Goal: Information Seeking & Learning: Find specific page/section

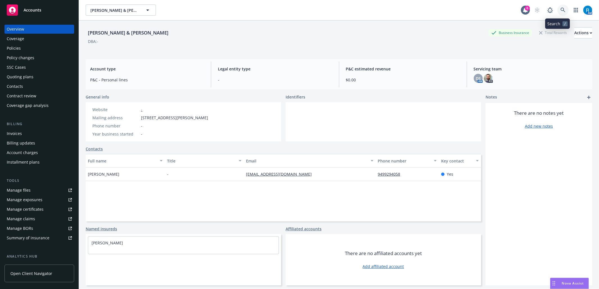
click at [561, 11] on icon at bounding box center [563, 10] width 5 height 5
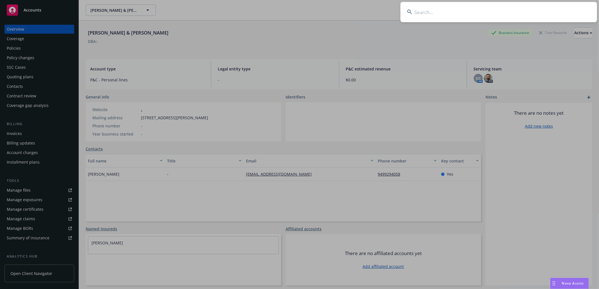
type input "Corum, Chase"
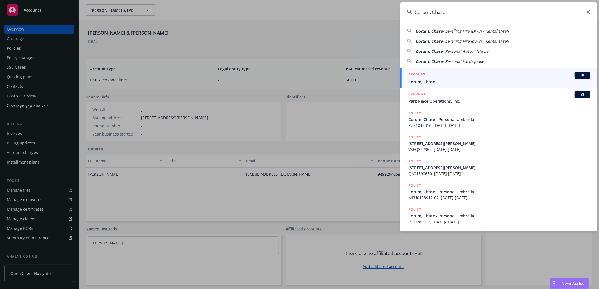
click at [432, 80] on span "Corum, Chase" at bounding box center [499, 82] width 182 height 6
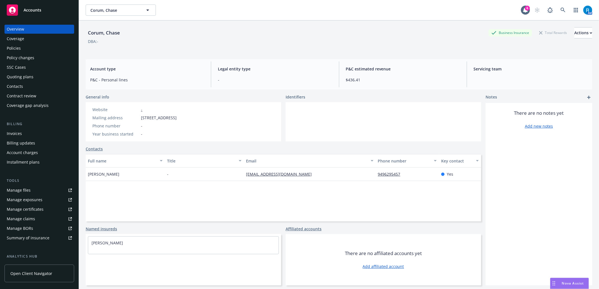
click at [36, 47] on div "Policies" at bounding box center [39, 48] width 65 height 9
click at [34, 51] on div "Policies" at bounding box center [39, 48] width 65 height 9
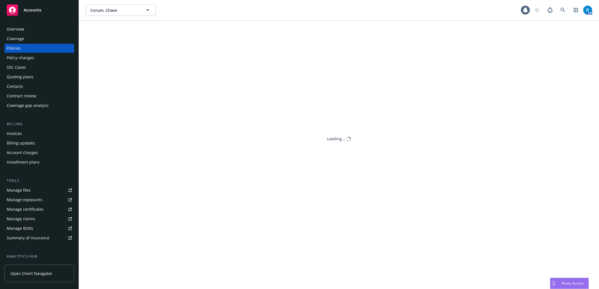
click at [19, 48] on div "Policies" at bounding box center [14, 48] width 14 height 9
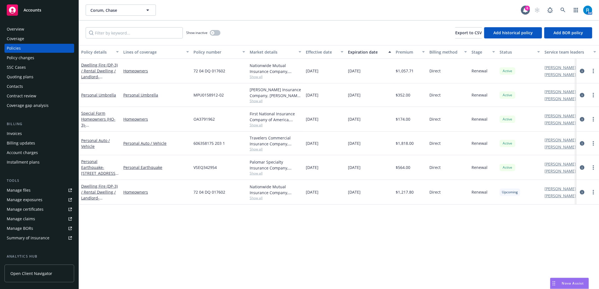
click at [12, 69] on div "SSC Cases" at bounding box center [16, 67] width 19 height 9
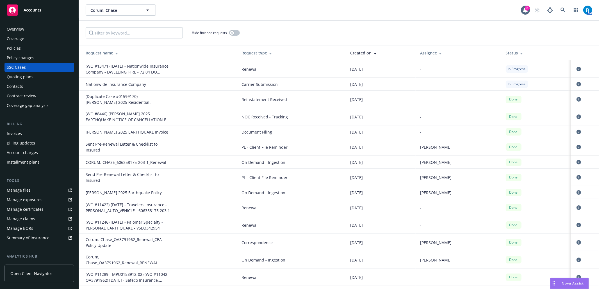
click at [17, 28] on div "Overview" at bounding box center [15, 29] width 17 height 9
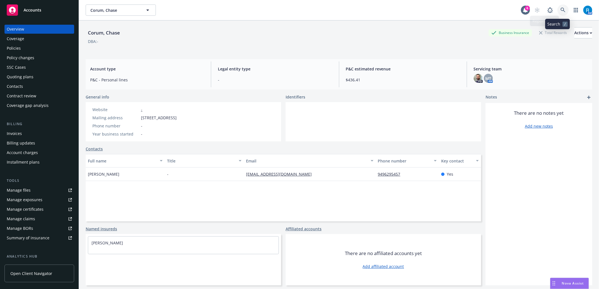
click at [561, 8] on icon at bounding box center [563, 10] width 5 height 5
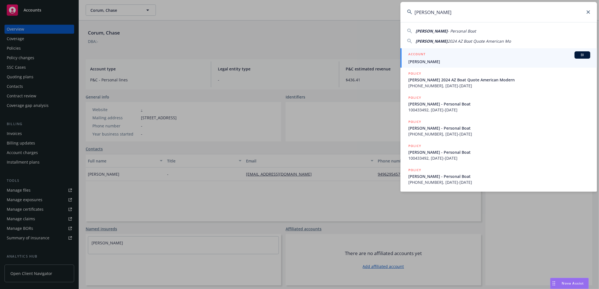
type input "[PERSON_NAME]"
click at [437, 61] on span "[PERSON_NAME]" at bounding box center [499, 62] width 182 height 6
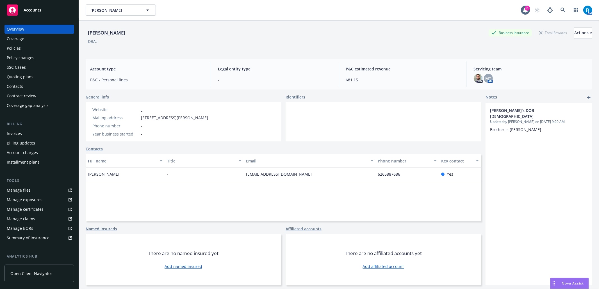
click at [29, 47] on div "Policies" at bounding box center [39, 48] width 65 height 9
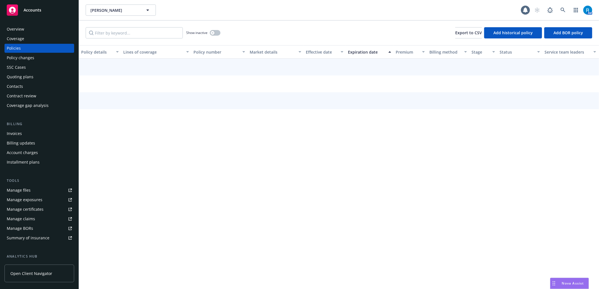
click at [29, 70] on div "SSC Cases" at bounding box center [39, 67] width 65 height 9
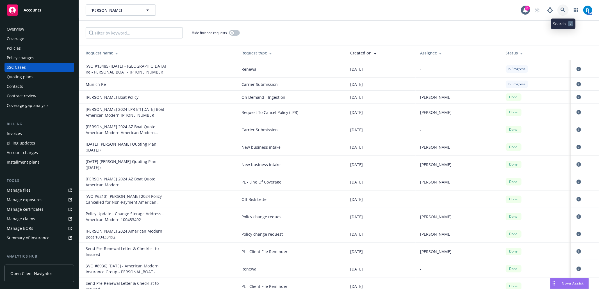
click at [564, 11] on icon at bounding box center [563, 10] width 5 height 5
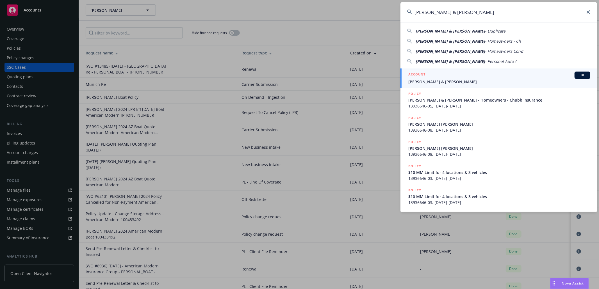
type input "[PERSON_NAME] & [PERSON_NAME]"
click at [421, 83] on span "[PERSON_NAME] & [PERSON_NAME]" at bounding box center [499, 82] width 182 height 6
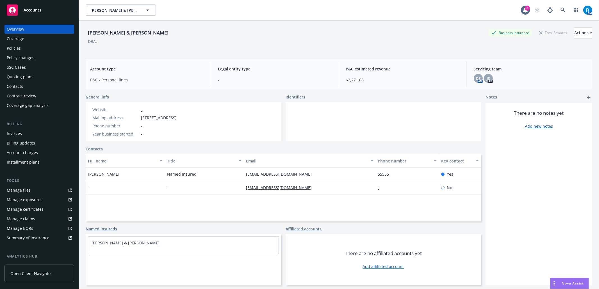
click at [39, 54] on div "Policy changes" at bounding box center [39, 57] width 65 height 9
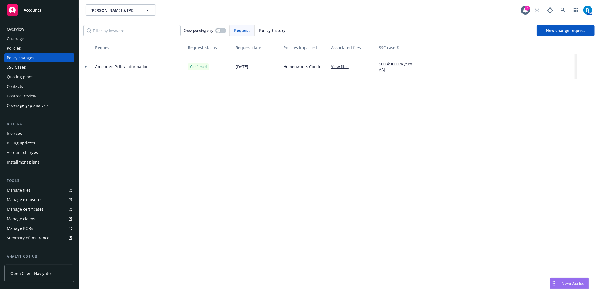
click at [32, 51] on div "Policies" at bounding box center [39, 48] width 65 height 9
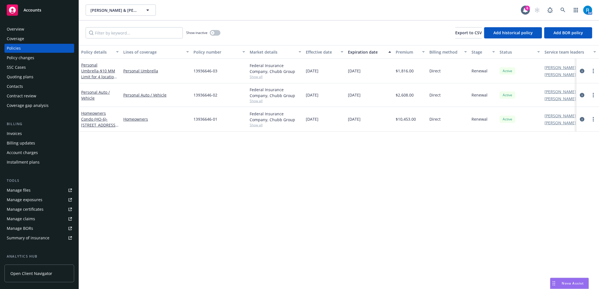
click at [36, 65] on div "SSC Cases" at bounding box center [39, 67] width 65 height 9
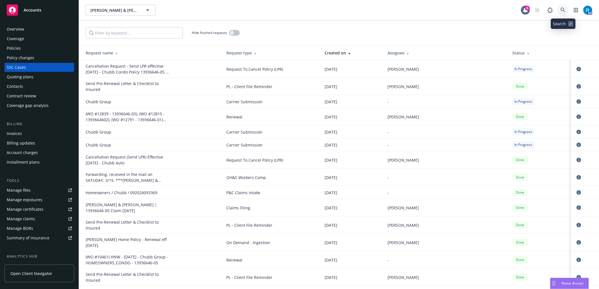
click at [565, 10] on icon at bounding box center [563, 10] width 5 height 5
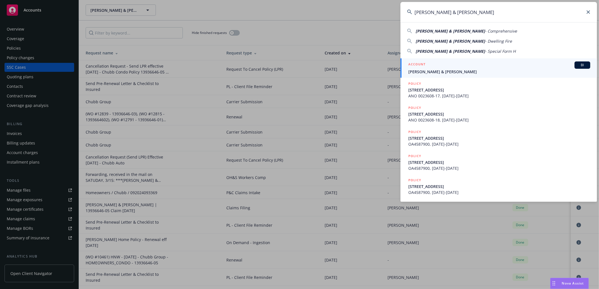
type input "[PERSON_NAME] & [PERSON_NAME]"
click at [452, 69] on div "ACCOUNT BI" at bounding box center [499, 65] width 182 height 7
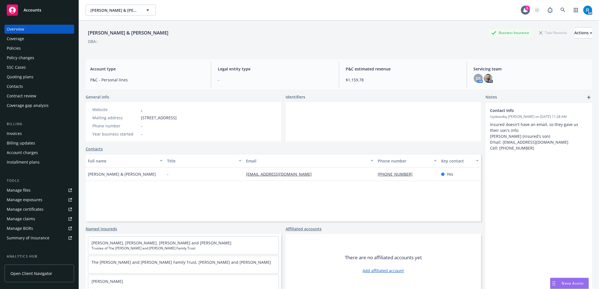
click at [28, 49] on div "Policies" at bounding box center [39, 48] width 65 height 9
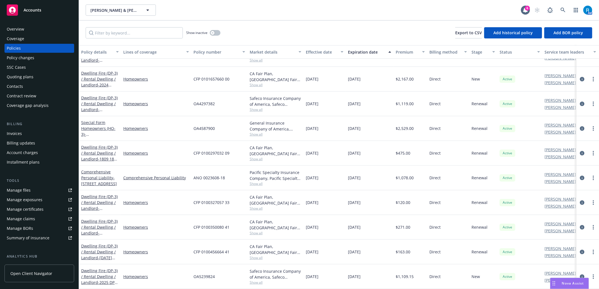
scroll to position [46, 0]
click at [26, 67] on div "SSC Cases" at bounding box center [39, 67] width 65 height 9
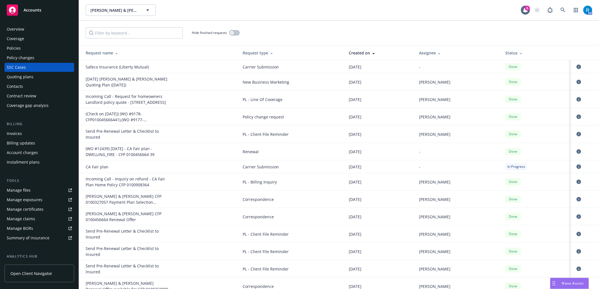
click at [26, 46] on div "Policies" at bounding box center [39, 48] width 65 height 9
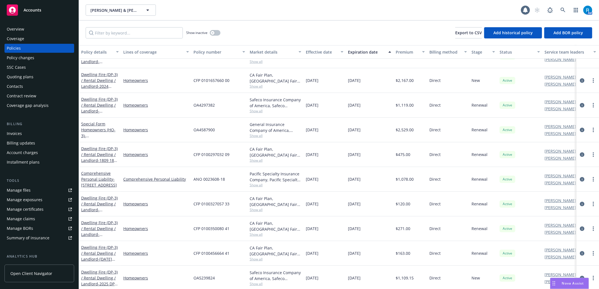
scroll to position [46, 0]
click at [560, 10] on link at bounding box center [563, 9] width 11 height 11
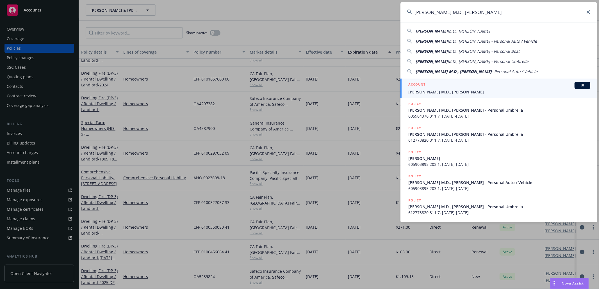
type input "[PERSON_NAME] M.D., [PERSON_NAME]"
click at [482, 88] on div "ACCOUNT BI" at bounding box center [499, 85] width 182 height 7
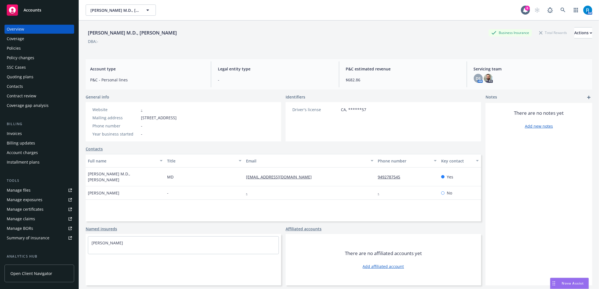
click at [43, 50] on div "Policies" at bounding box center [39, 48] width 65 height 9
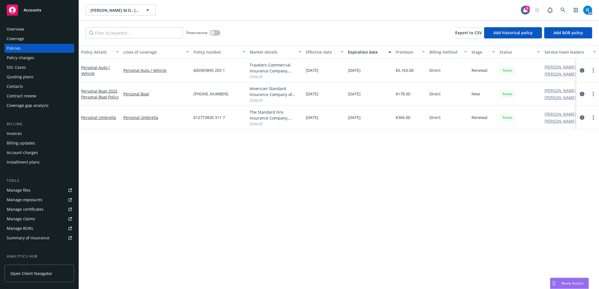
click at [34, 71] on div "SSC Cases" at bounding box center [39, 67] width 65 height 9
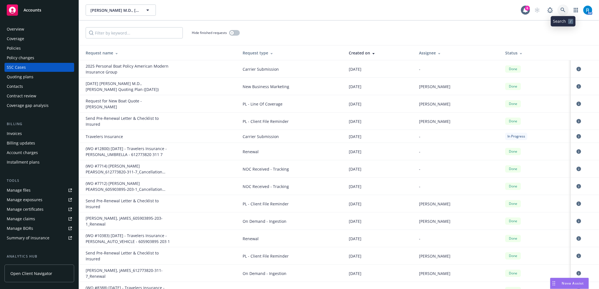
click at [559, 7] on link at bounding box center [563, 9] width 11 height 11
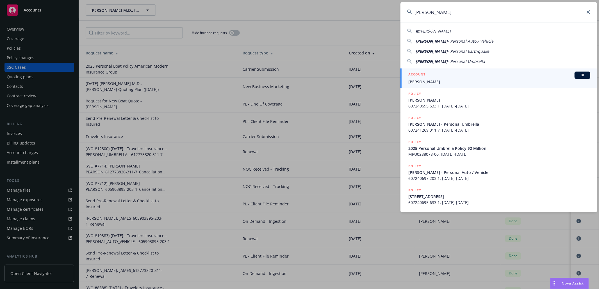
type input "[PERSON_NAME]"
click at [425, 82] on span "[PERSON_NAME]" at bounding box center [499, 82] width 182 height 6
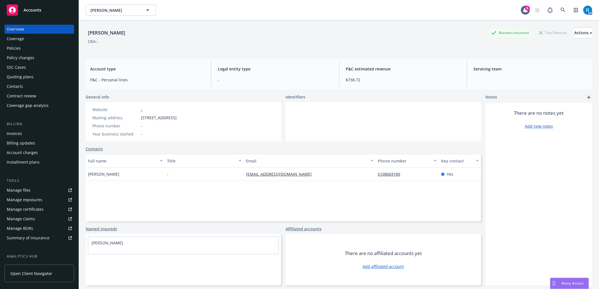
click at [38, 52] on div "Policies" at bounding box center [39, 48] width 65 height 9
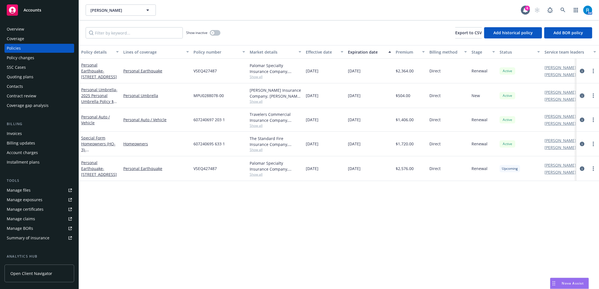
click at [582, 97] on icon "circleInformation" at bounding box center [582, 96] width 4 height 4
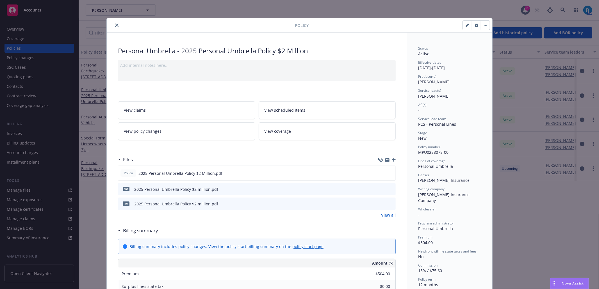
click at [115, 26] on icon "close" at bounding box center [116, 25] width 3 height 3
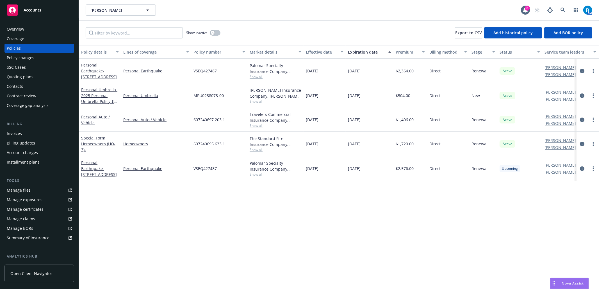
click at [30, 67] on div "SSC Cases" at bounding box center [39, 67] width 65 height 9
